Goal: Transaction & Acquisition: Purchase product/service

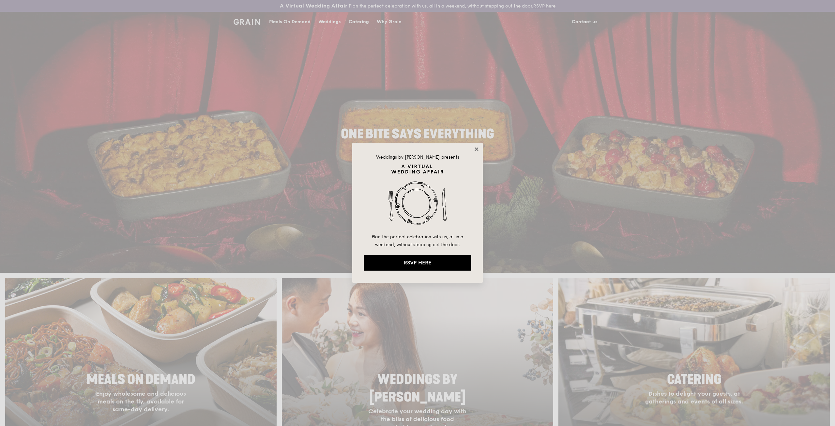
click at [477, 147] on icon at bounding box center [477, 149] width 6 height 6
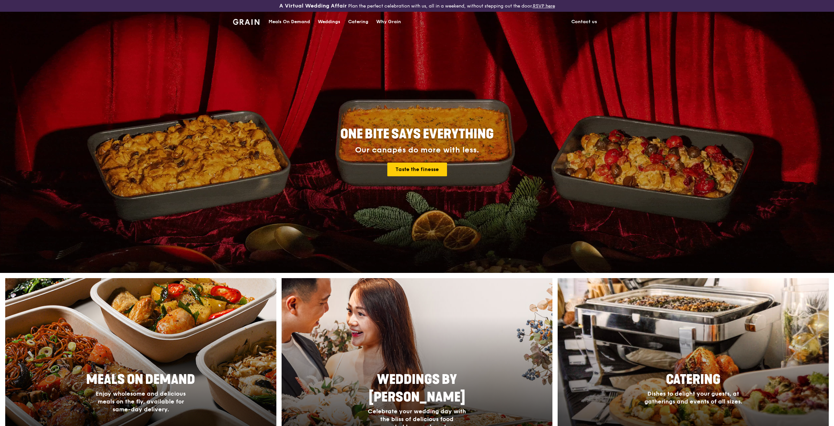
click at [294, 23] on div "Meals On Demand" at bounding box center [288, 22] width 41 height 20
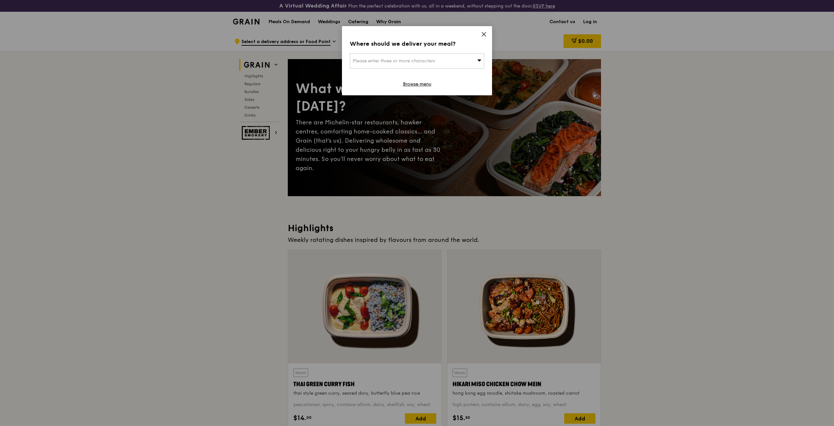
click at [432, 58] on span "Please enter three or more characters" at bounding box center [394, 61] width 82 height 6
type input "60 anson"
click at [399, 75] on div "[STREET_ADDRESS]" at bounding box center [401, 74] width 97 height 7
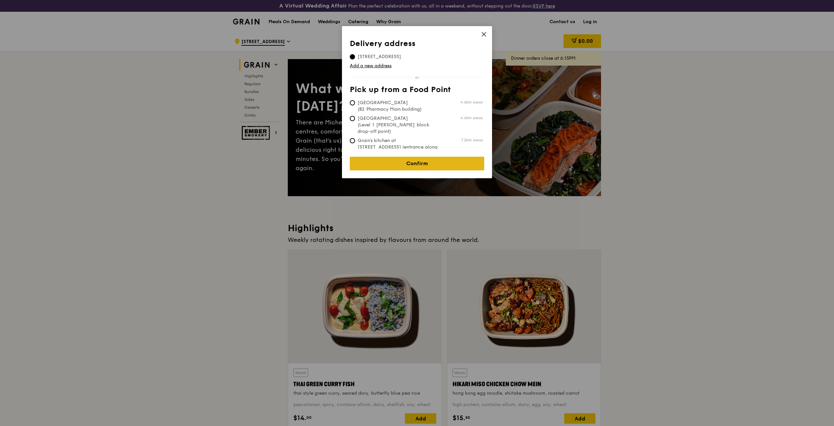
click at [430, 157] on link "Confirm" at bounding box center [417, 164] width 134 height 14
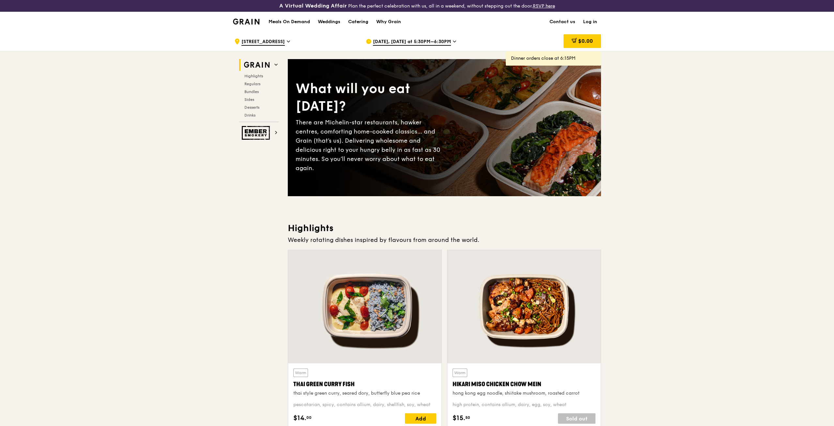
click at [429, 39] on span "[DATE], [DATE] at 5:30PM–6:30PM" at bounding box center [412, 41] width 78 height 7
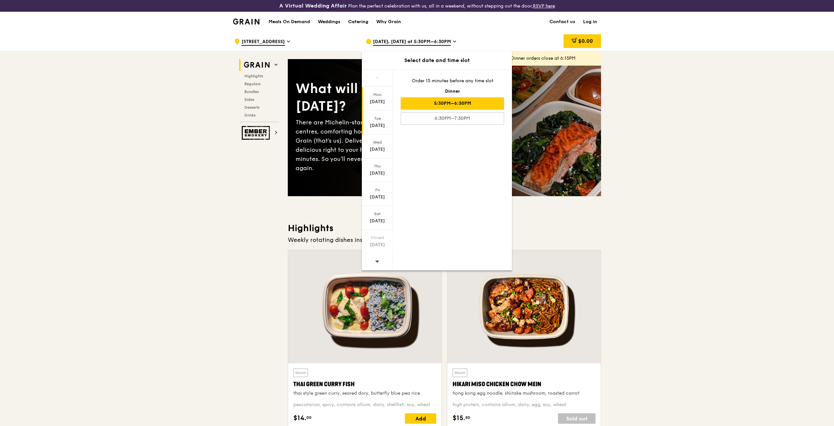
click at [379, 124] on div "[DATE]" at bounding box center [377, 125] width 29 height 7
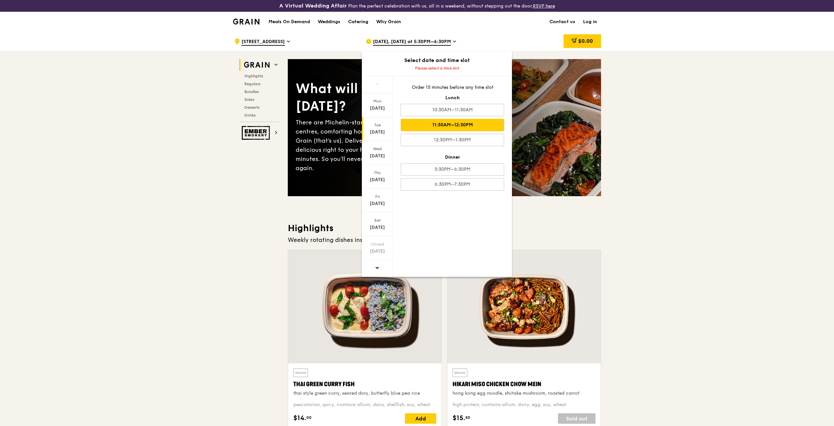
click at [469, 120] on div "11:30AM–12:30PM" at bounding box center [452, 125] width 103 height 12
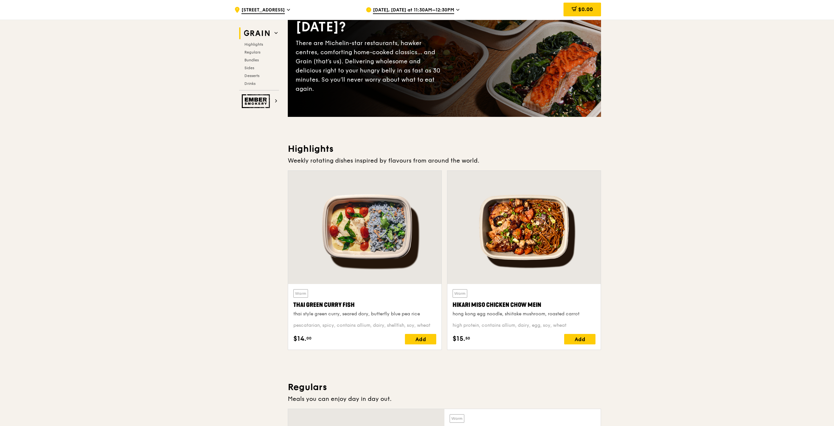
scroll to position [65, 0]
